Goal: Communication & Community: Participate in discussion

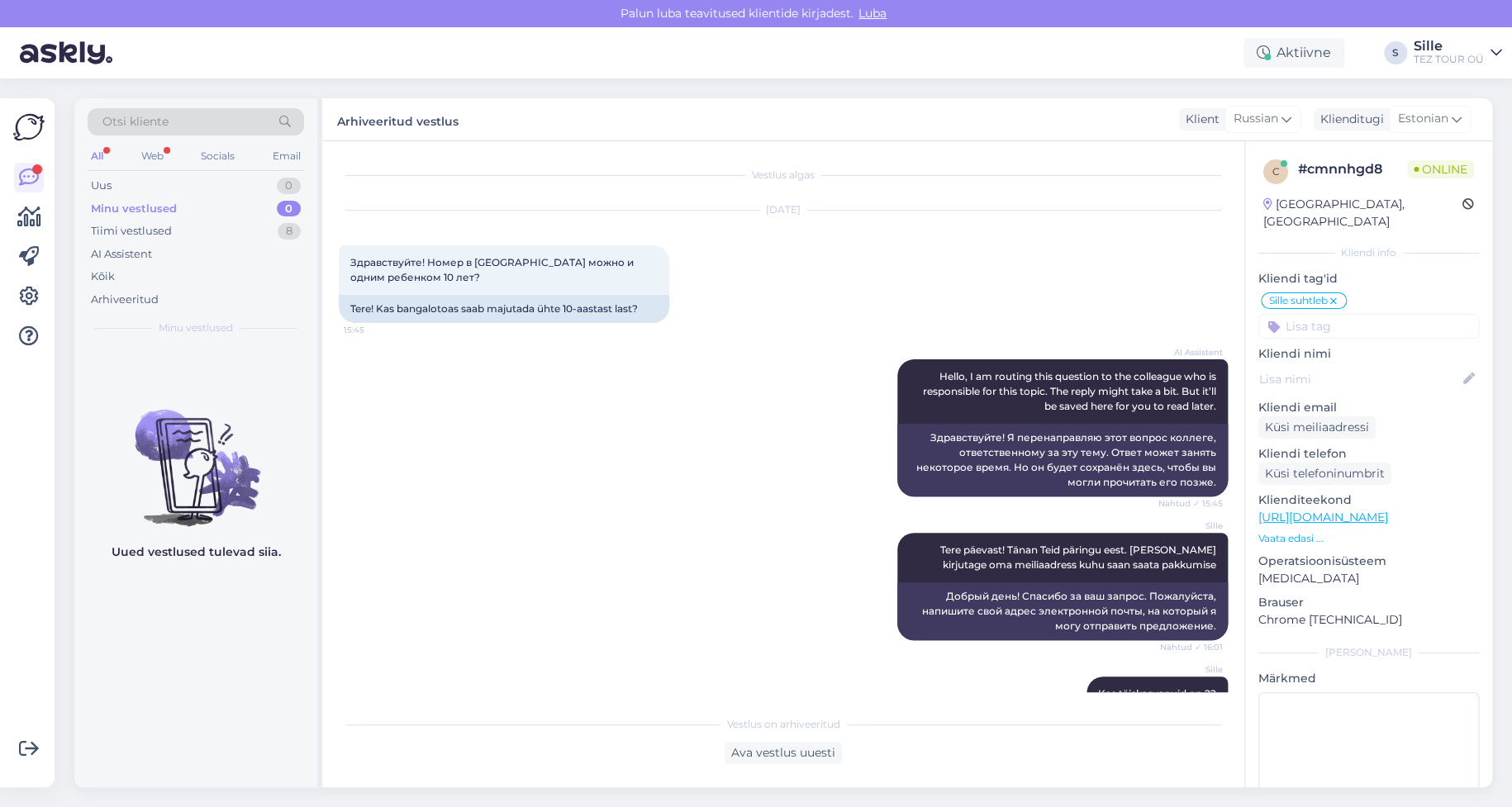
scroll to position [728, 0]
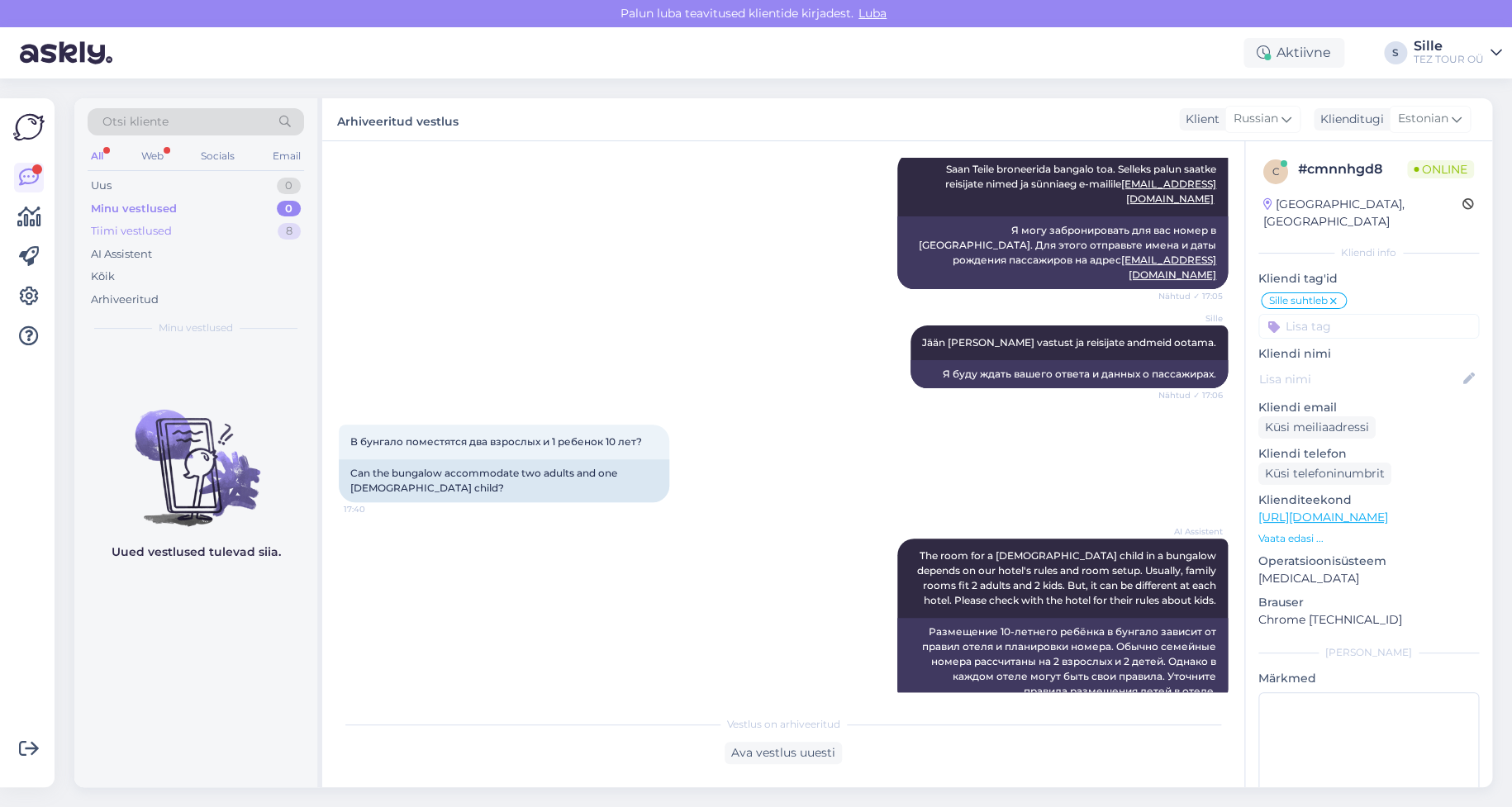
click at [171, 229] on div "Tiimi vestlused 8" at bounding box center [196, 231] width 216 height 23
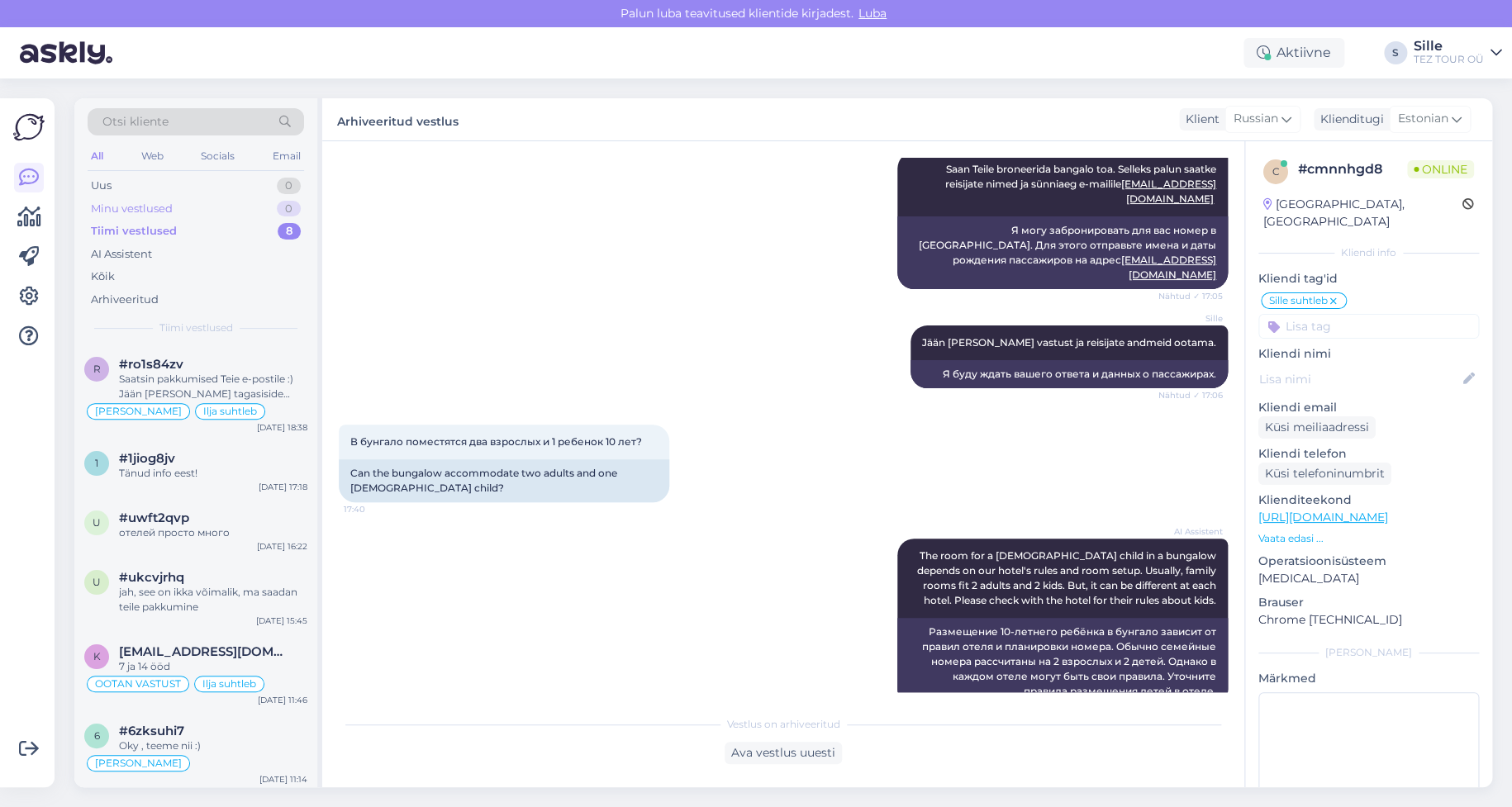
click at [155, 203] on div "Minu vestlused" at bounding box center [131, 209] width 82 height 16
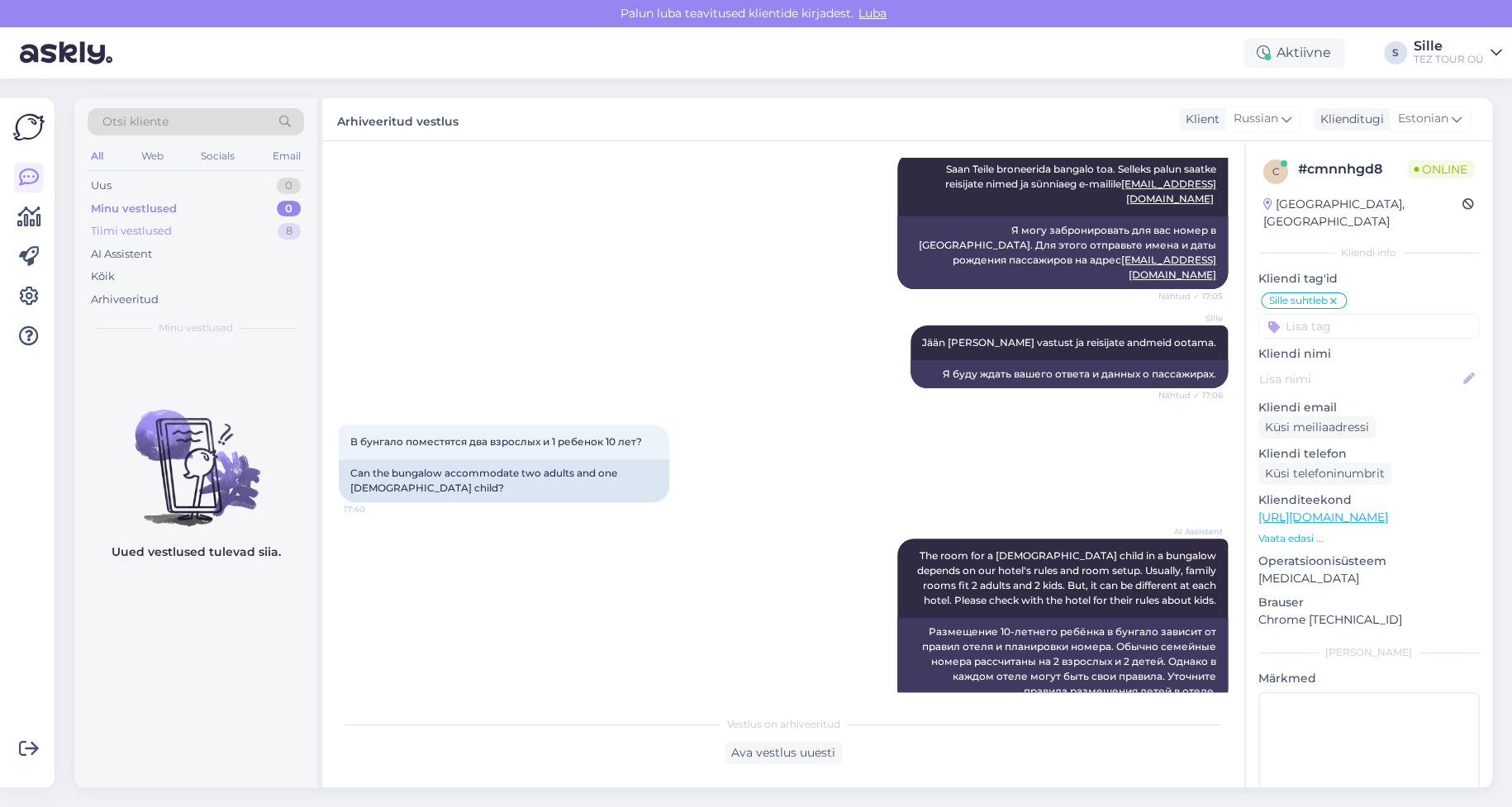
click at [162, 228] on div "Tiimi vestlused" at bounding box center [131, 231] width 81 height 16
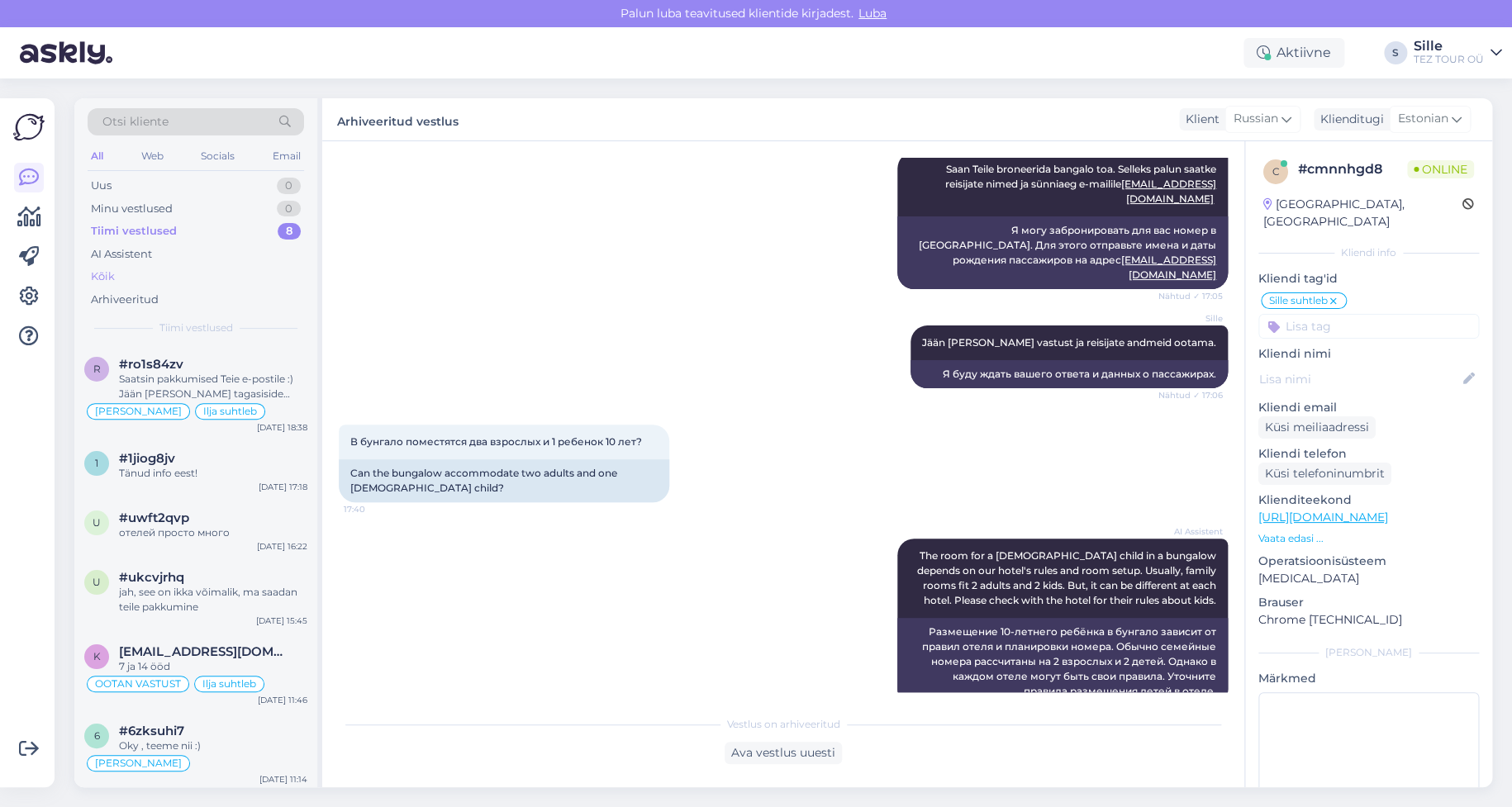
click at [137, 272] on div "Kõik" at bounding box center [196, 276] width 216 height 23
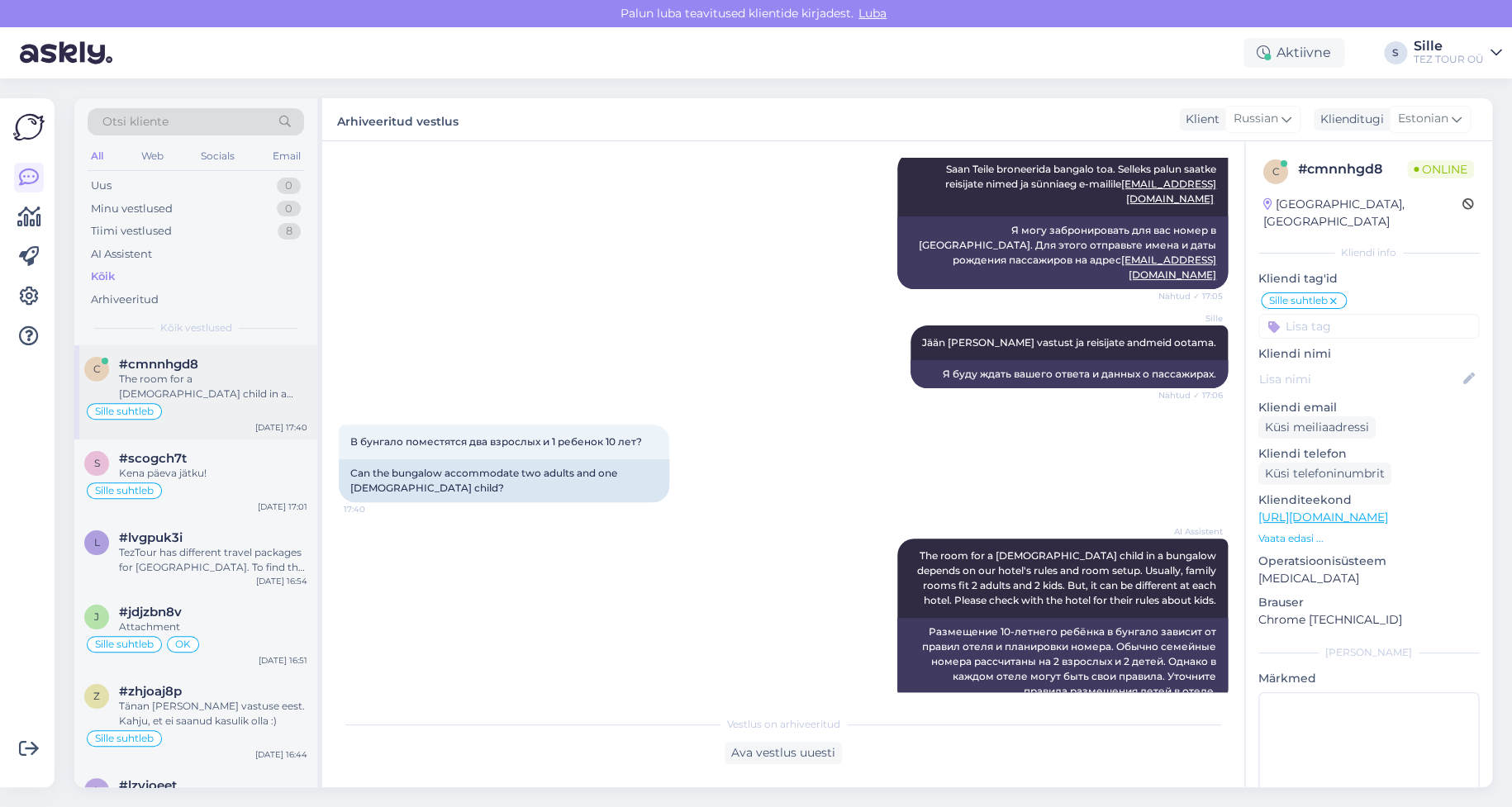
click at [201, 391] on div "The room for a [DEMOGRAPHIC_DATA] child in a bungalow depends on our hotel's ru…" at bounding box center [213, 386] width 188 height 30
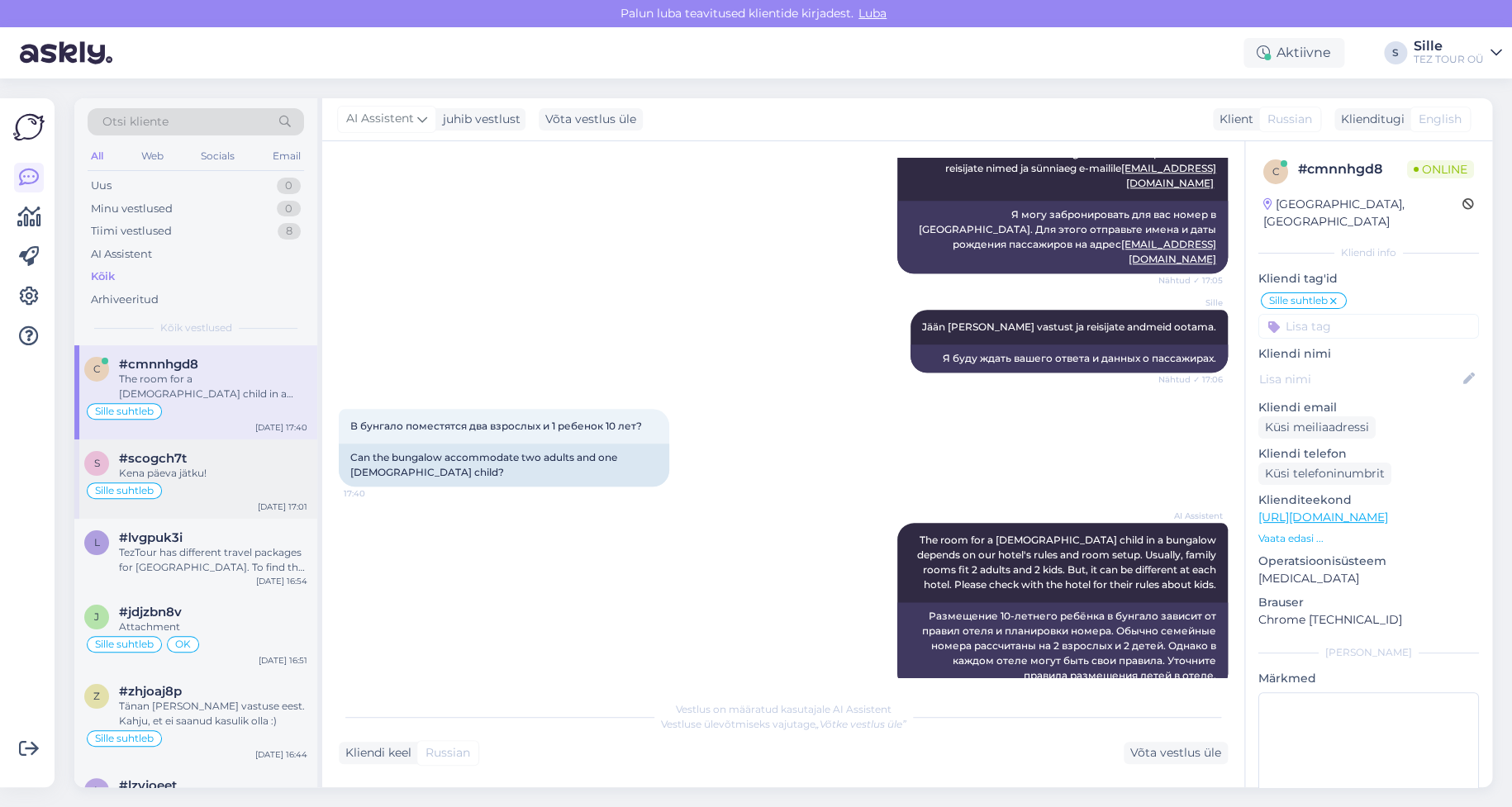
click at [191, 483] on div "Sille suhtleb" at bounding box center [196, 490] width 223 height 20
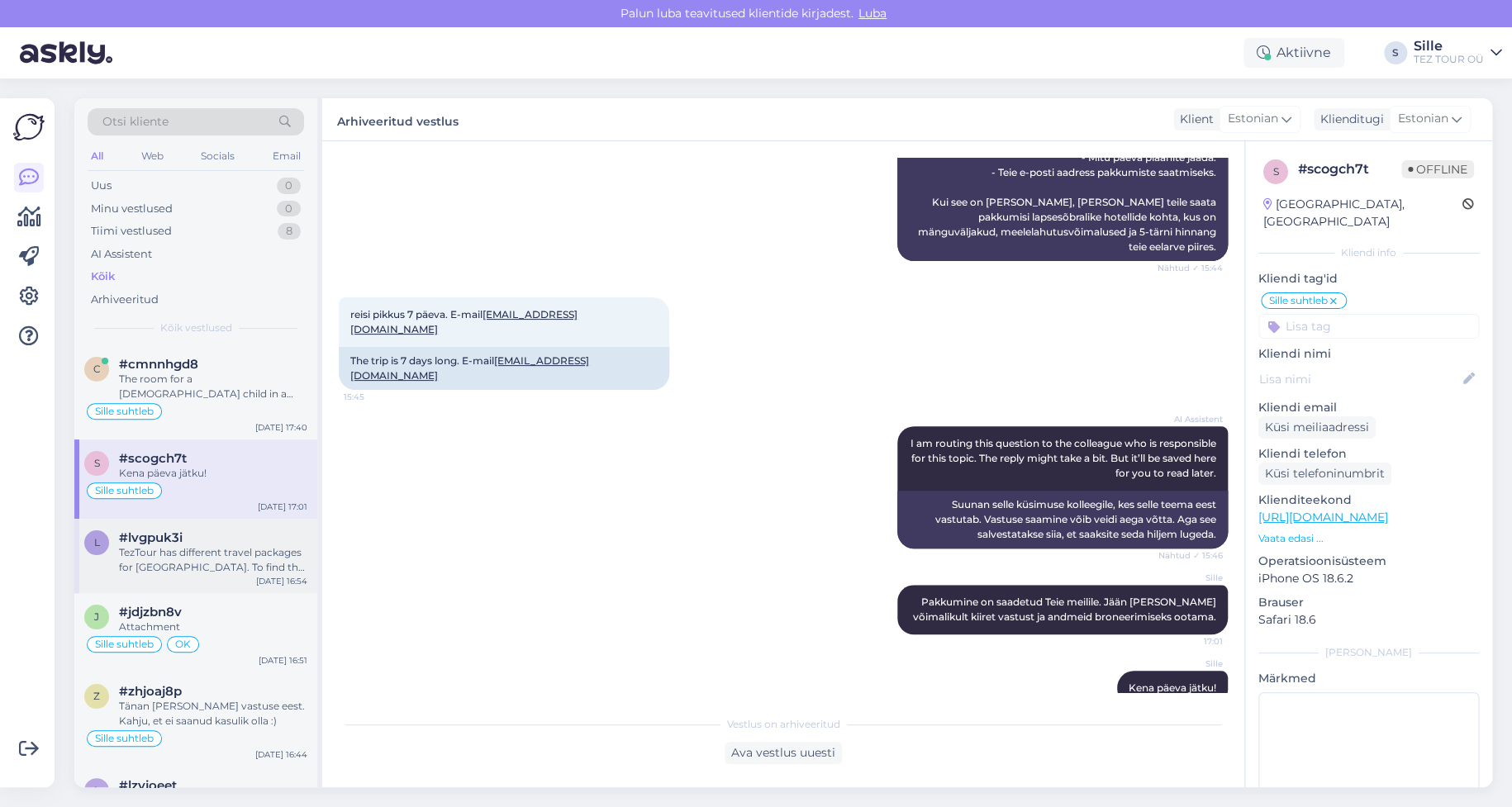
click at [198, 528] on div "l #lvgpuk3i TezTour has different travel packages for [GEOGRAPHIC_DATA]. To fin…" at bounding box center [196, 555] width 243 height 75
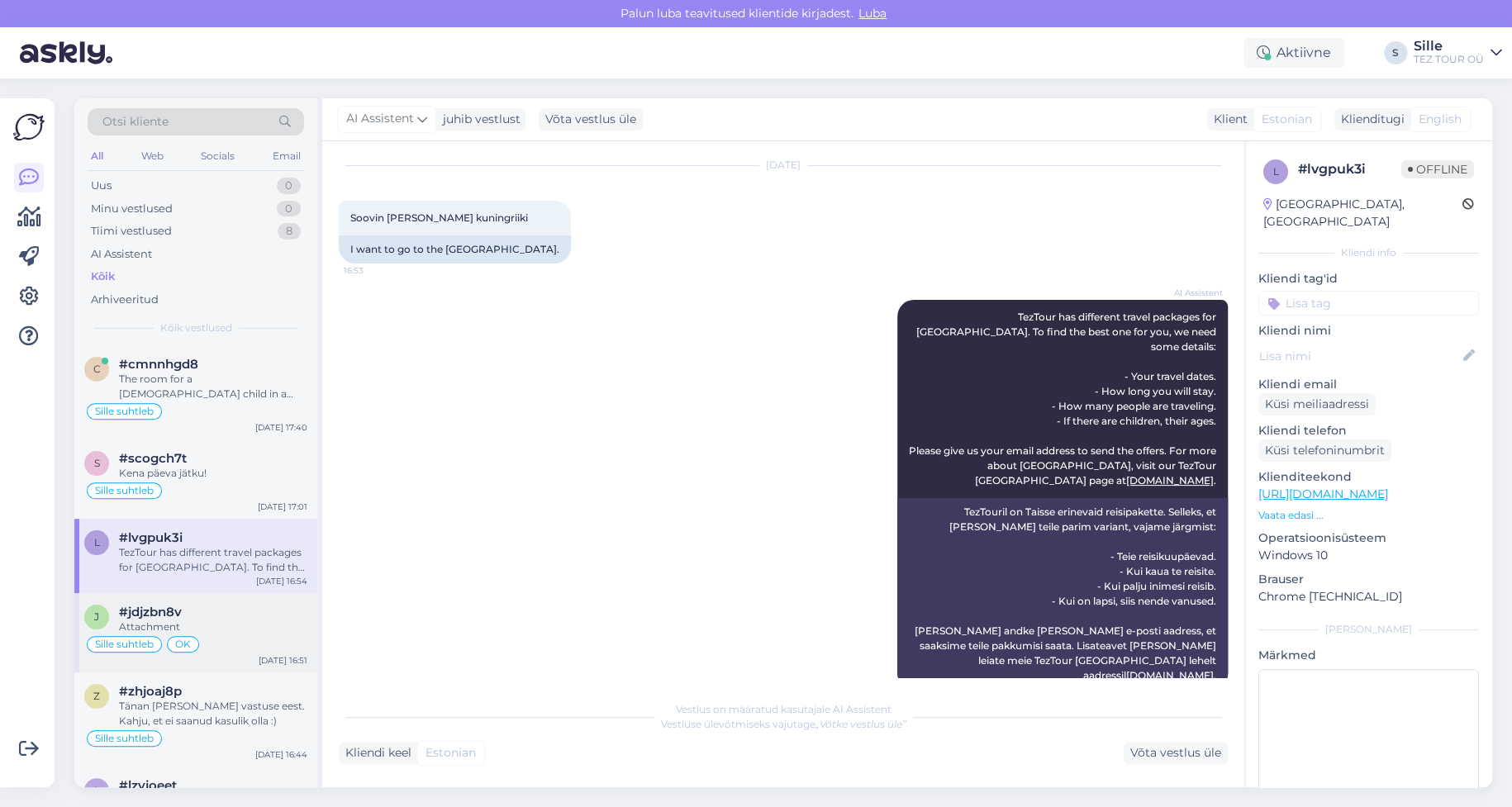
click at [224, 627] on div "Attachment" at bounding box center [213, 627] width 188 height 15
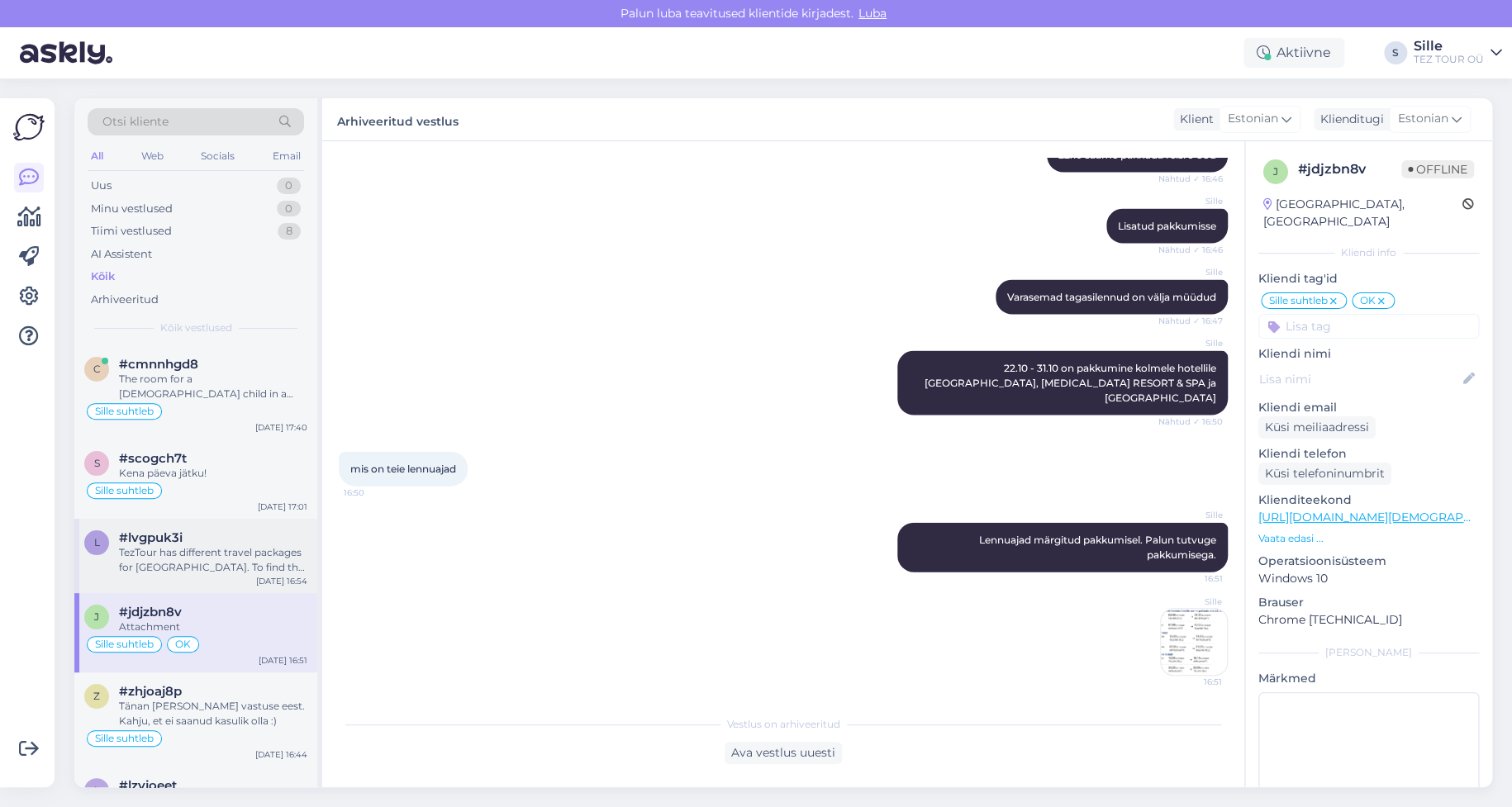
click at [260, 553] on div "TezTour has different travel packages for [GEOGRAPHIC_DATA]. To find the best o…" at bounding box center [213, 560] width 188 height 30
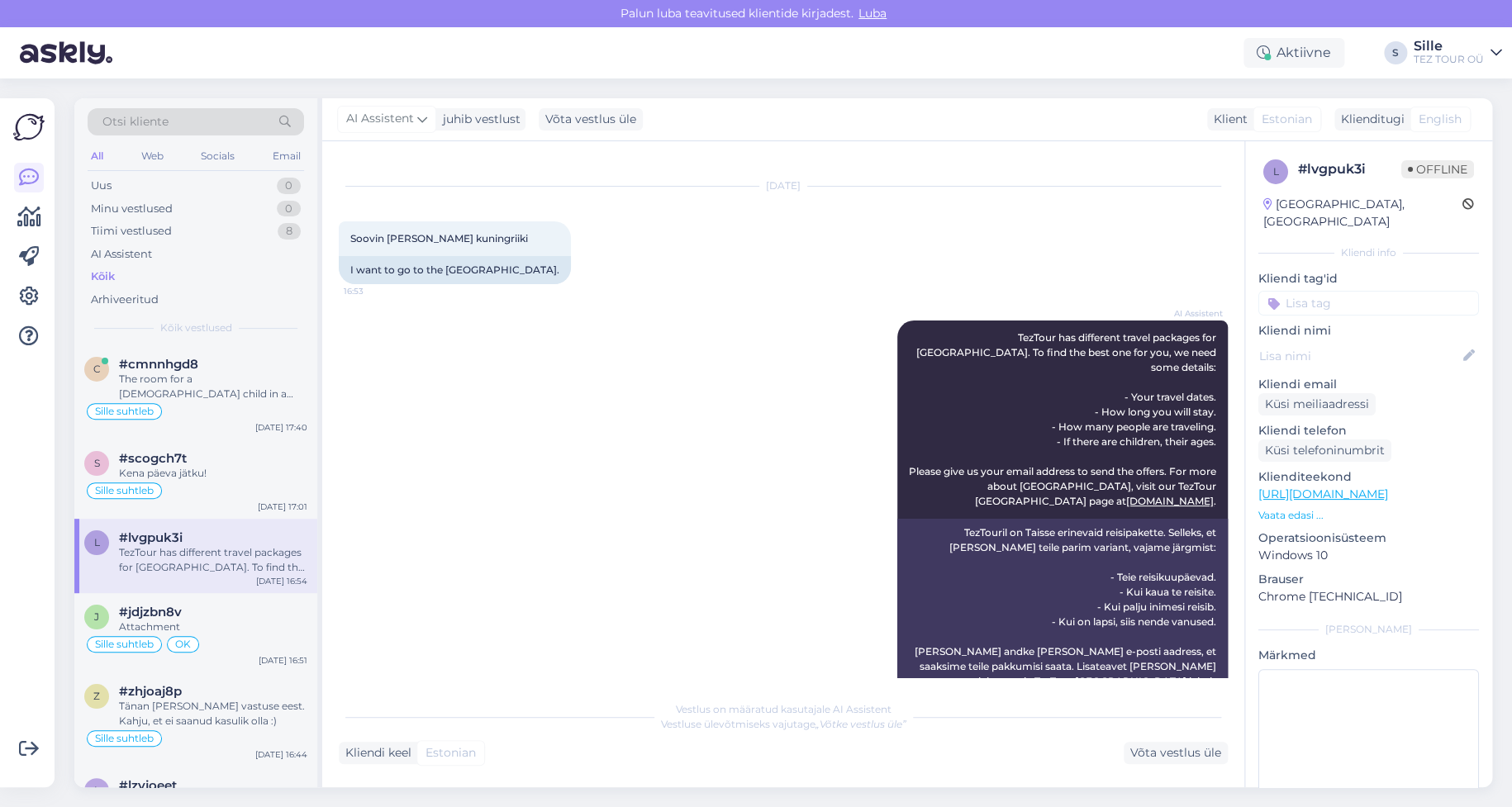
scroll to position [45, 0]
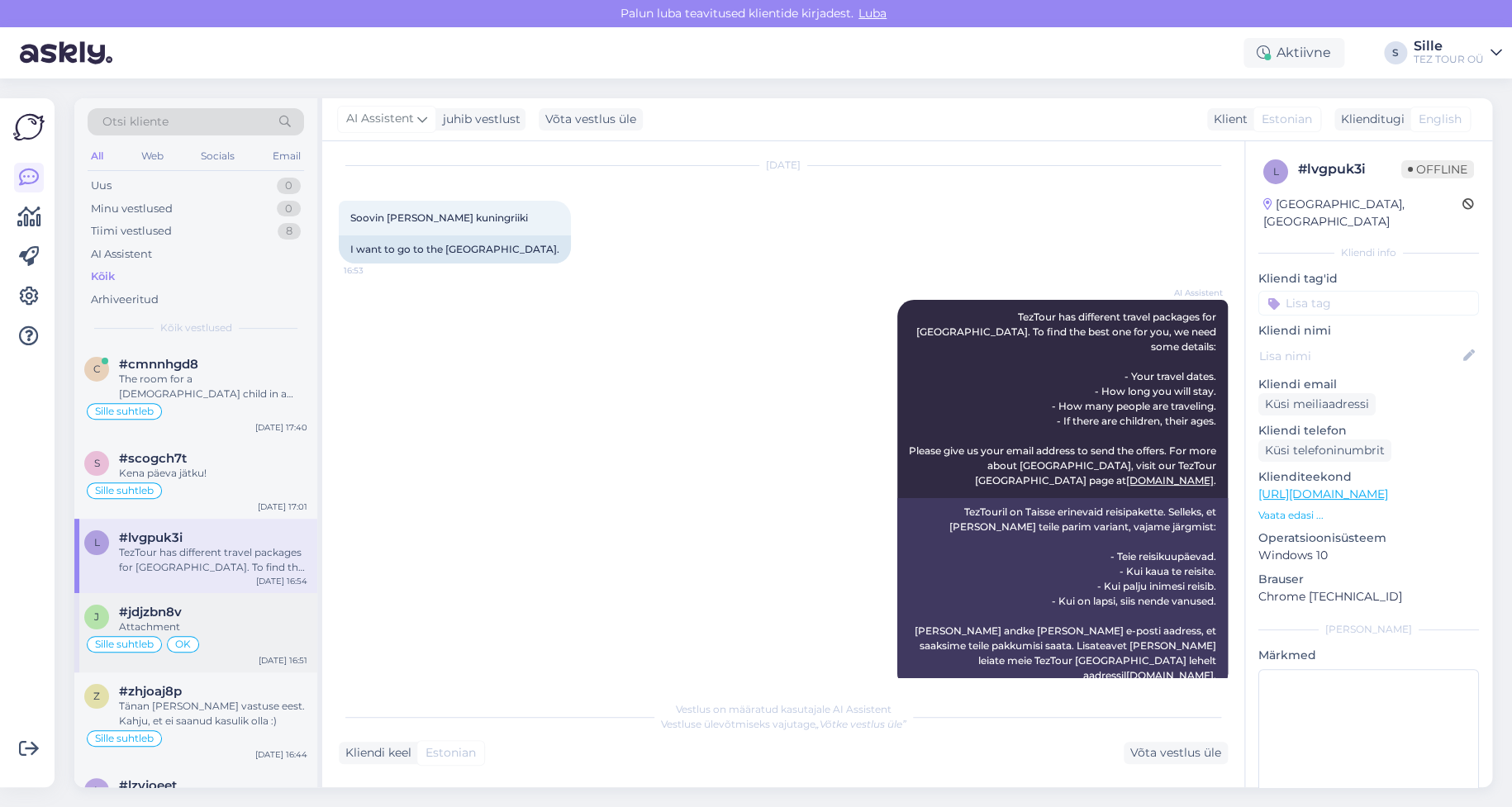
click at [260, 636] on div "Sille suhtleb OK" at bounding box center [196, 644] width 223 height 20
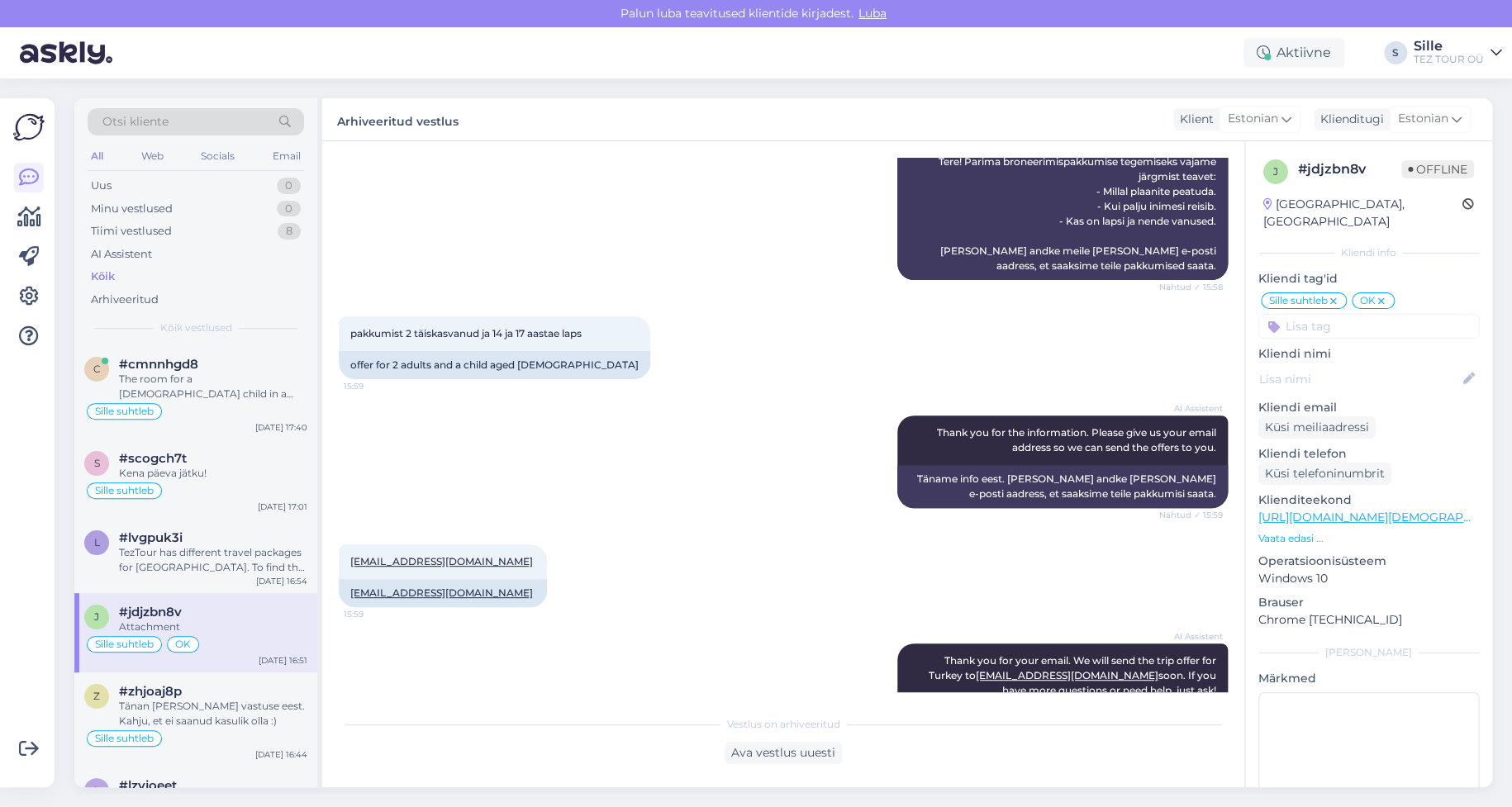
scroll to position [0, 0]
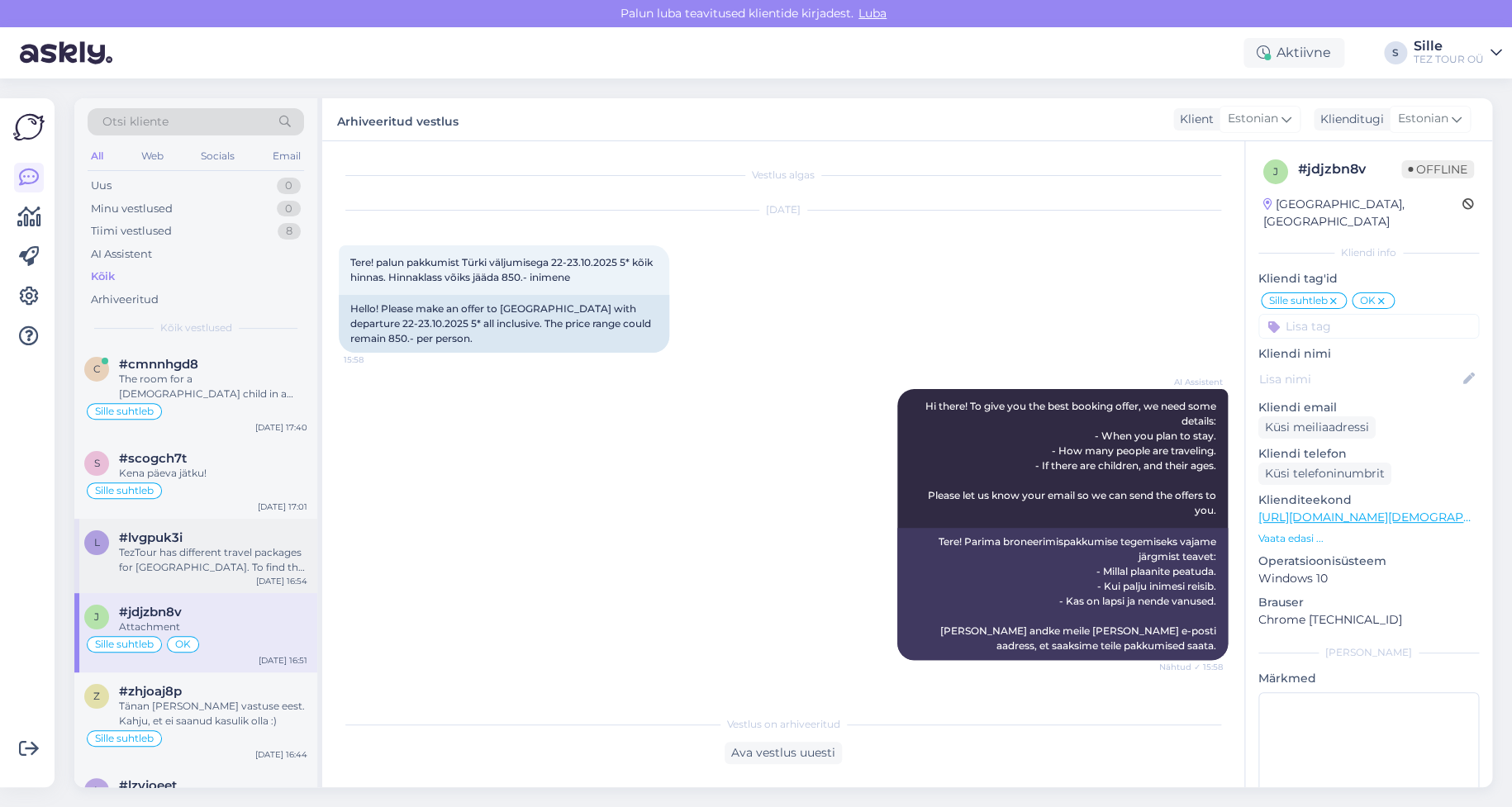
click at [223, 562] on div "TezTour has different travel packages for [GEOGRAPHIC_DATA]. To find the best o…" at bounding box center [213, 560] width 188 height 30
